Goal: Task Accomplishment & Management: Use online tool/utility

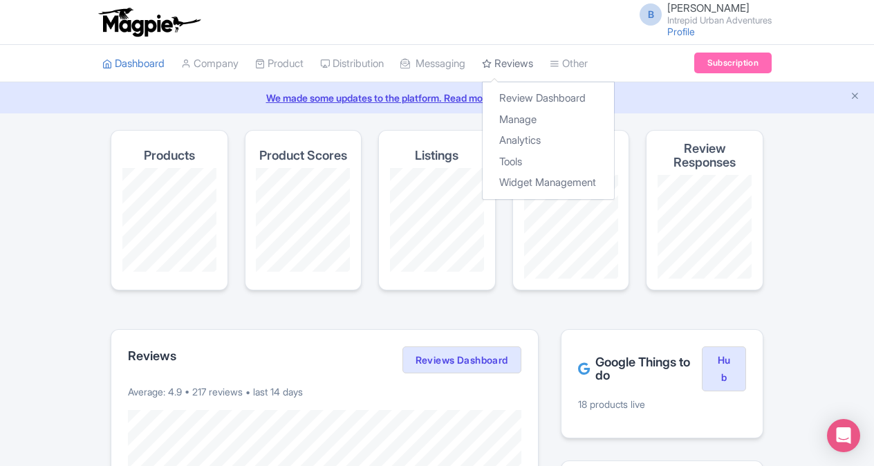
click at [524, 65] on link "Reviews" at bounding box center [507, 64] width 51 height 38
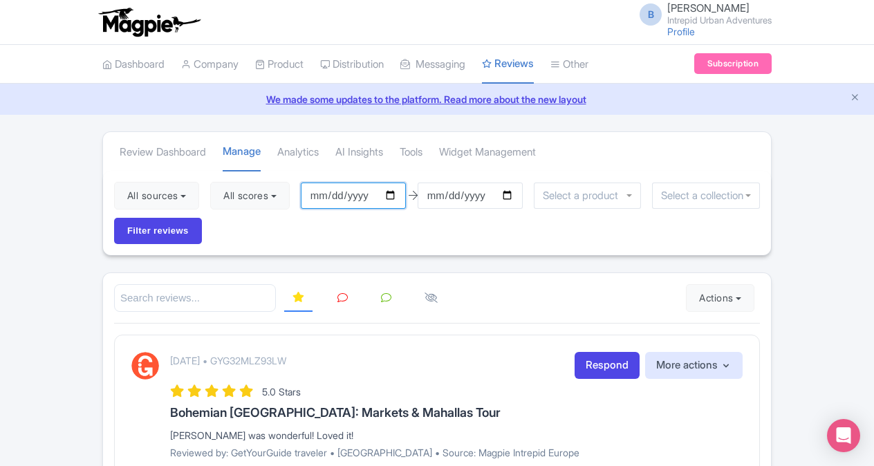
click at [394, 192] on input "2025-06-16" at bounding box center [353, 196] width 105 height 26
type input "2025-09-07"
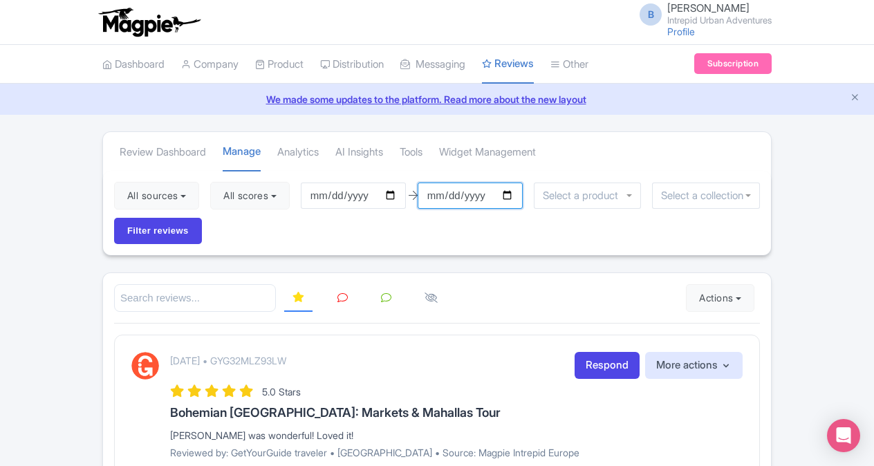
click at [513, 194] on input "2025-09-15" at bounding box center [470, 196] width 105 height 26
type input "2025-09-13"
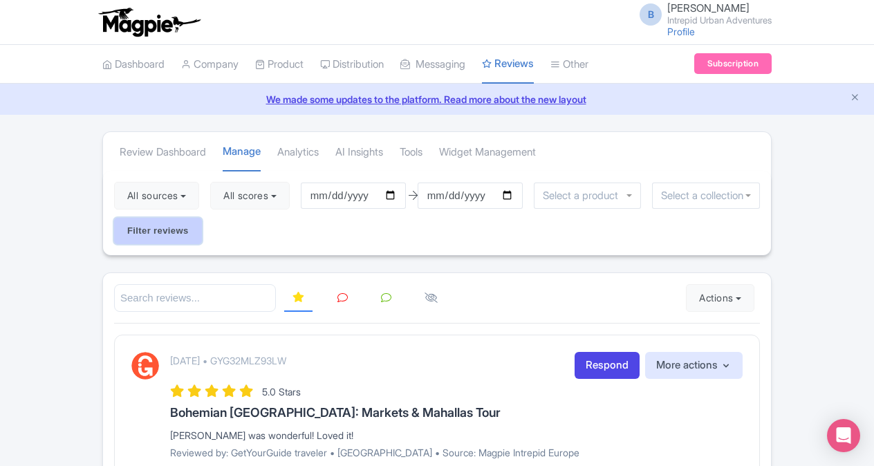
click at [178, 232] on input "Filter reviews" at bounding box center [158, 231] width 88 height 26
click at [676, 192] on input "select-one" at bounding box center [706, 196] width 90 height 12
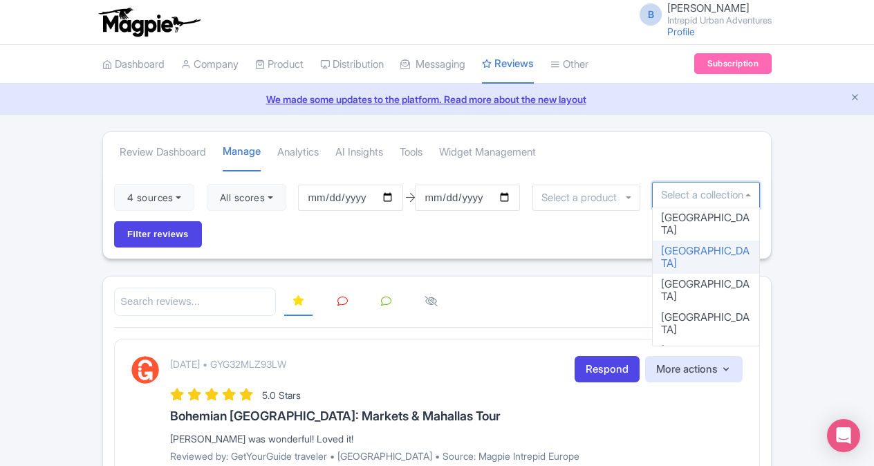
drag, startPoint x: 759, startPoint y: 219, endPoint x: 767, endPoint y: 257, distance: 38.1
click at [767, 257] on div "Review Dashboard Manage Analytics AI Insights Tools Widget Management 4 sources…" at bounding box center [437, 195] width 670 height 128
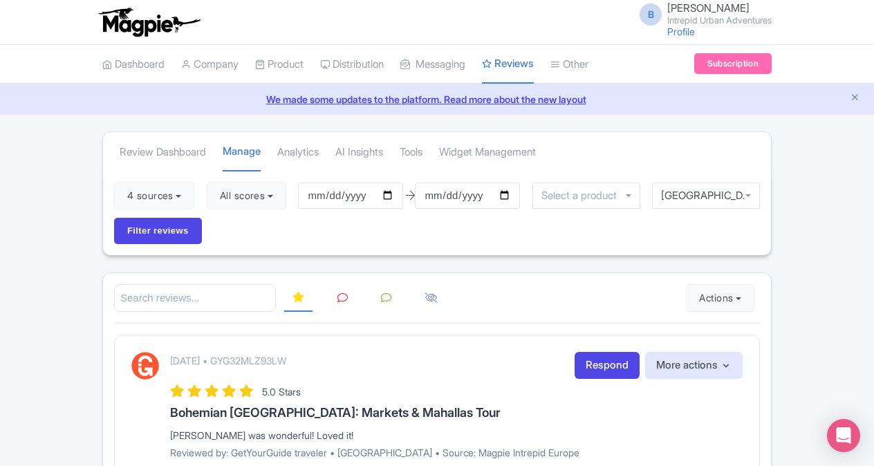
drag, startPoint x: 755, startPoint y: 216, endPoint x: 762, endPoint y: 248, distance: 32.4
click at [748, 191] on div "Athens" at bounding box center [706, 196] width 108 height 26
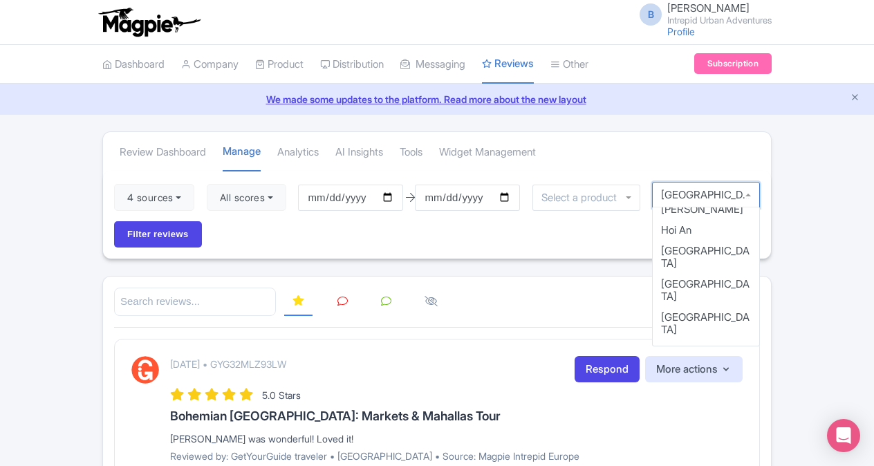
scroll to position [542, 0]
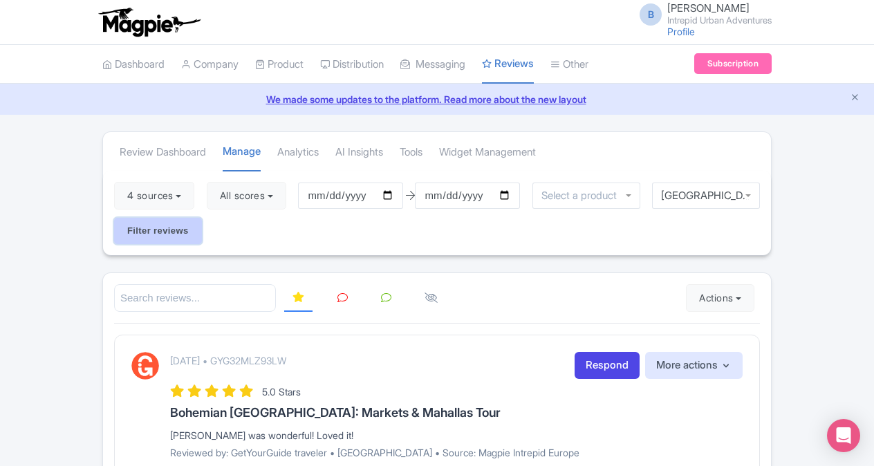
click at [159, 239] on input "Filter reviews" at bounding box center [158, 231] width 88 height 26
